Goal: Task Accomplishment & Management: Complete application form

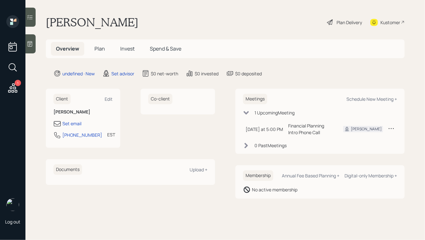
click at [28, 40] on div at bounding box center [30, 43] width 10 height 19
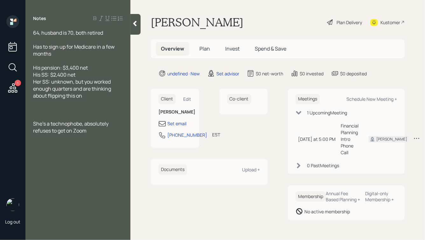
click at [69, 108] on div at bounding box center [78, 109] width 90 height 7
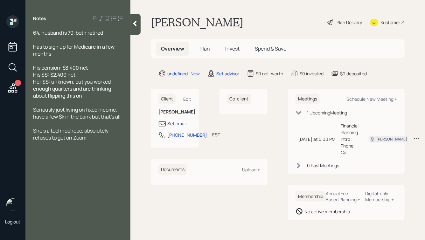
click at [137, 19] on div at bounding box center [136, 24] width 10 height 21
